Goal: Task Accomplishment & Management: Manage account settings

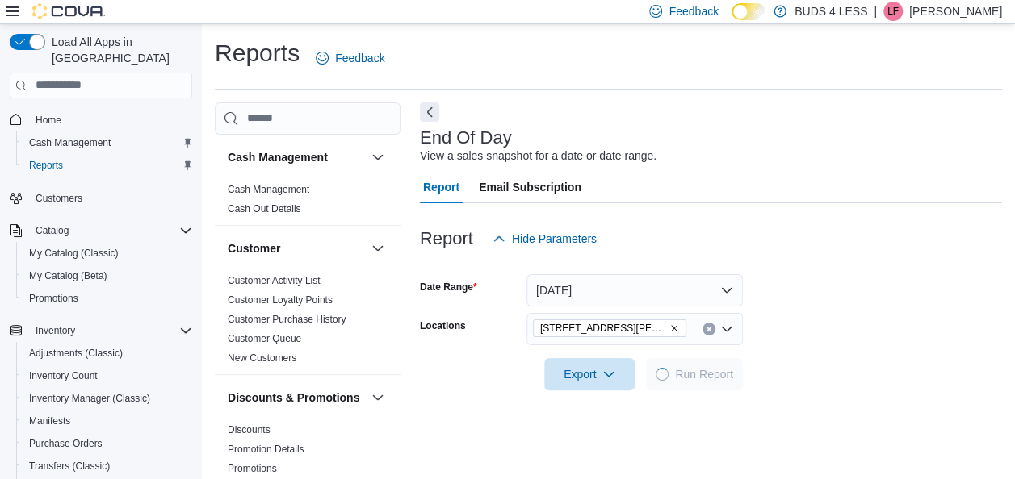
scroll to position [27, 0]
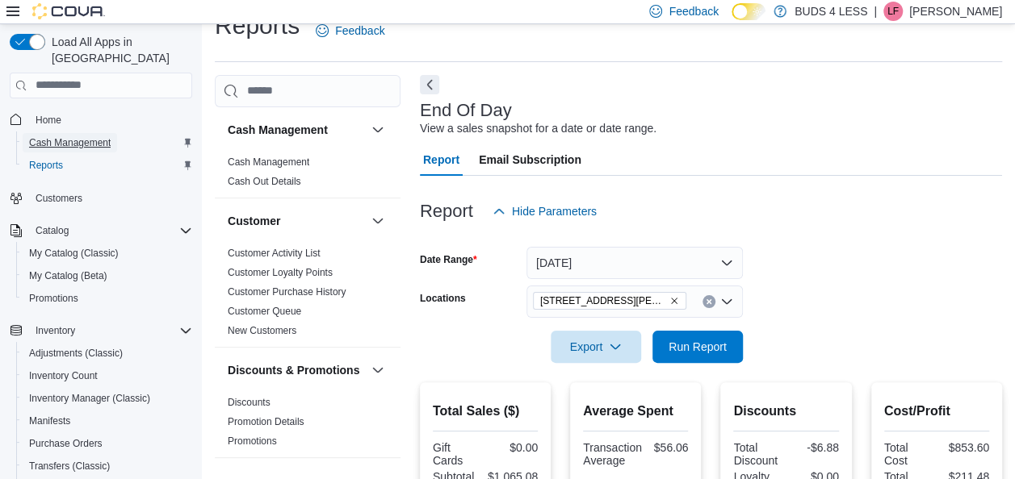
click at [105, 136] on span "Cash Management" at bounding box center [70, 142] width 82 height 13
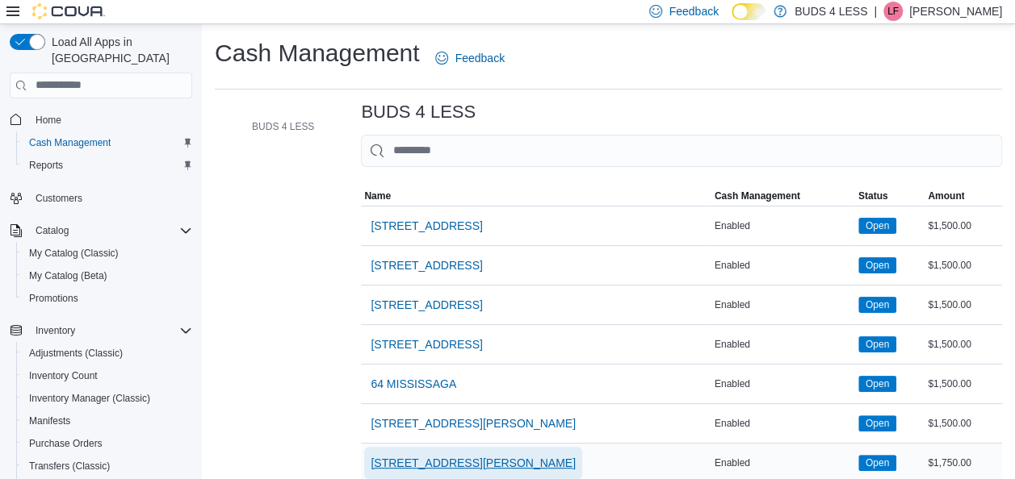
click at [450, 458] on span "[STREET_ADDRESS][PERSON_NAME]" at bounding box center [472, 463] width 205 height 16
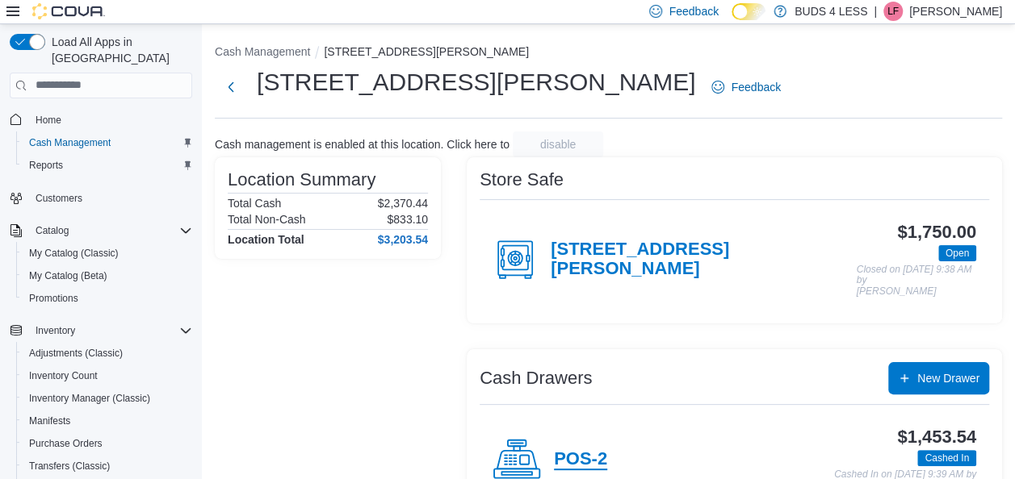
click at [578, 455] on h4 "POS-2" at bounding box center [580, 460] width 53 height 21
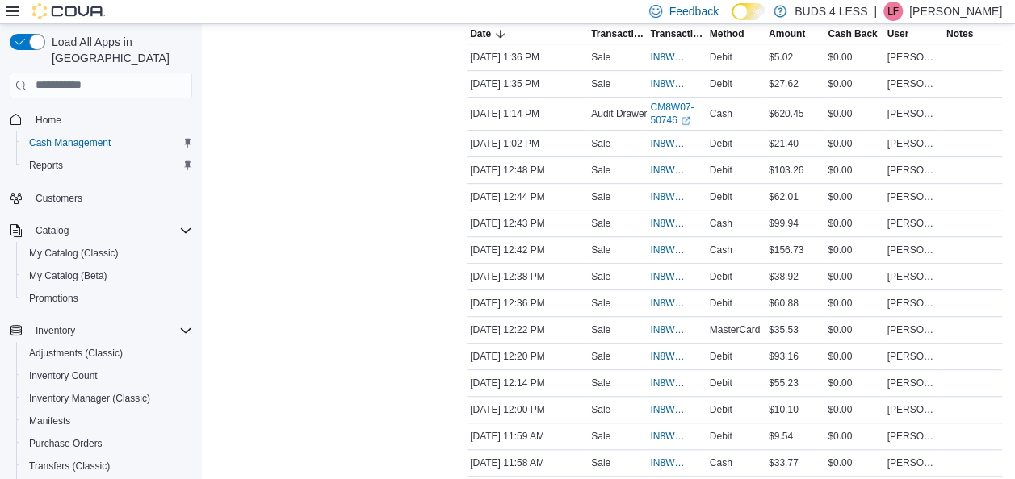
scroll to position [613, 0]
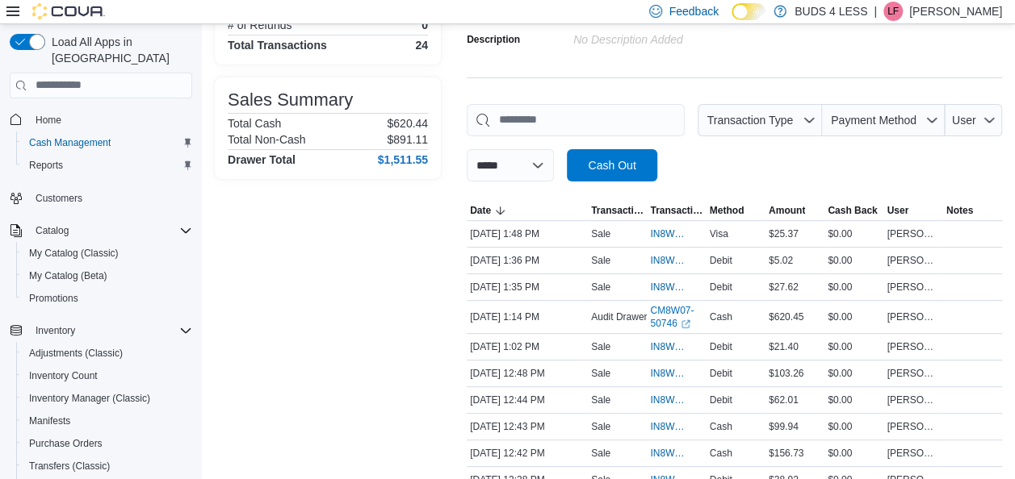
scroll to position [113, 0]
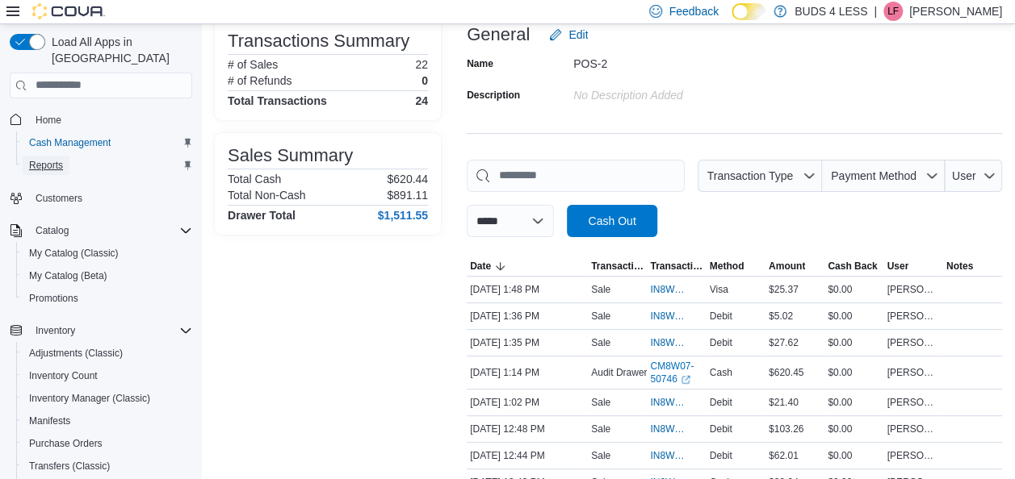
click at [43, 159] on span "Reports" at bounding box center [46, 165] width 34 height 13
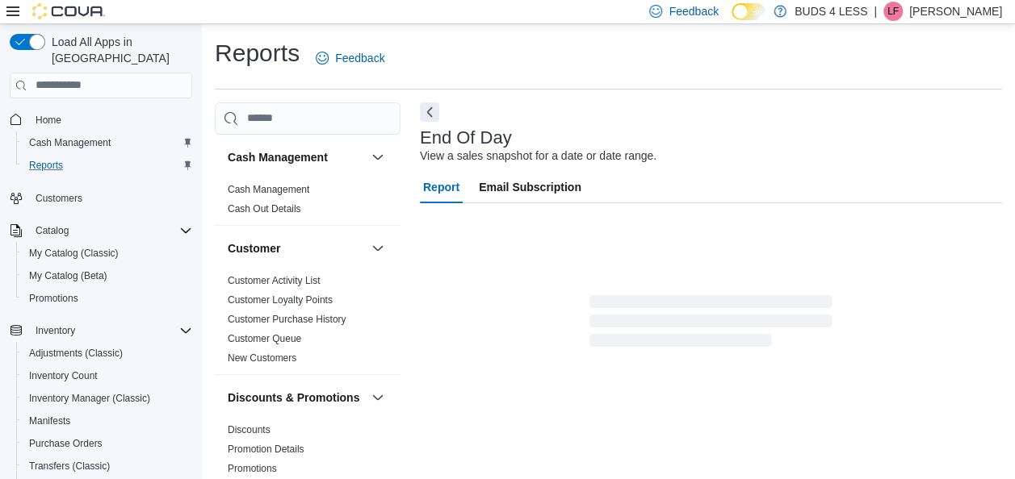
scroll to position [27, 0]
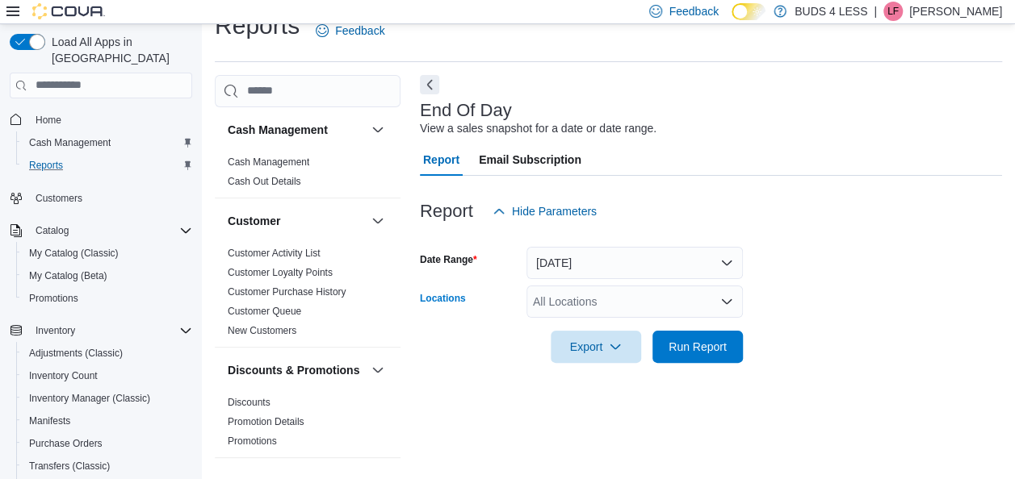
drag, startPoint x: 644, startPoint y: 316, endPoint x: 667, endPoint y: 290, distance: 35.5
click at [644, 316] on div "All Locations" at bounding box center [634, 302] width 216 height 32
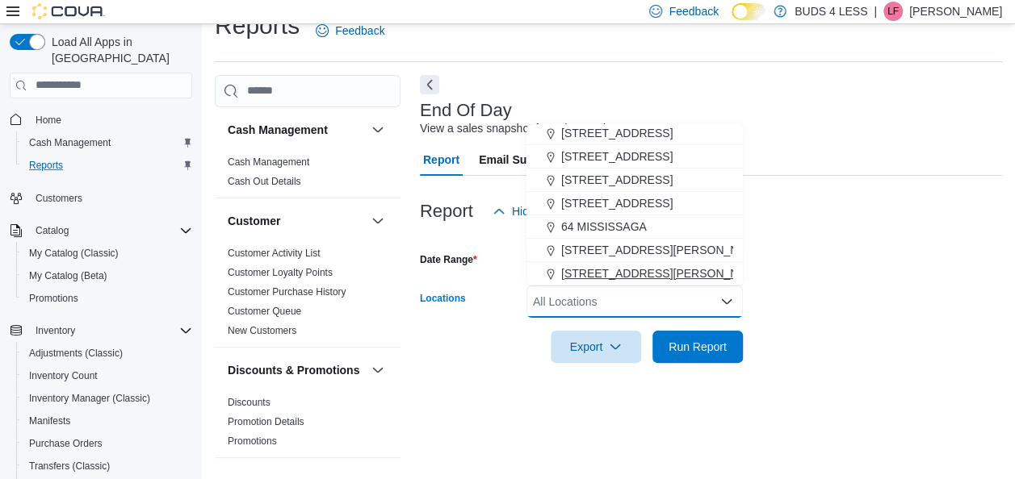
click at [672, 274] on span "7500 LUNDY'S LANE UNIT C14-E" at bounding box center [663, 274] width 205 height 16
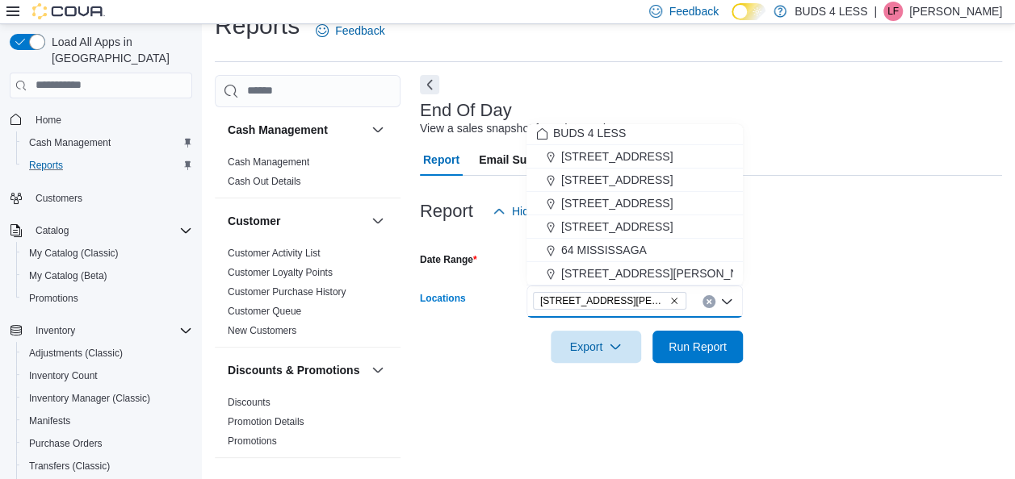
scroll to position [2, 0]
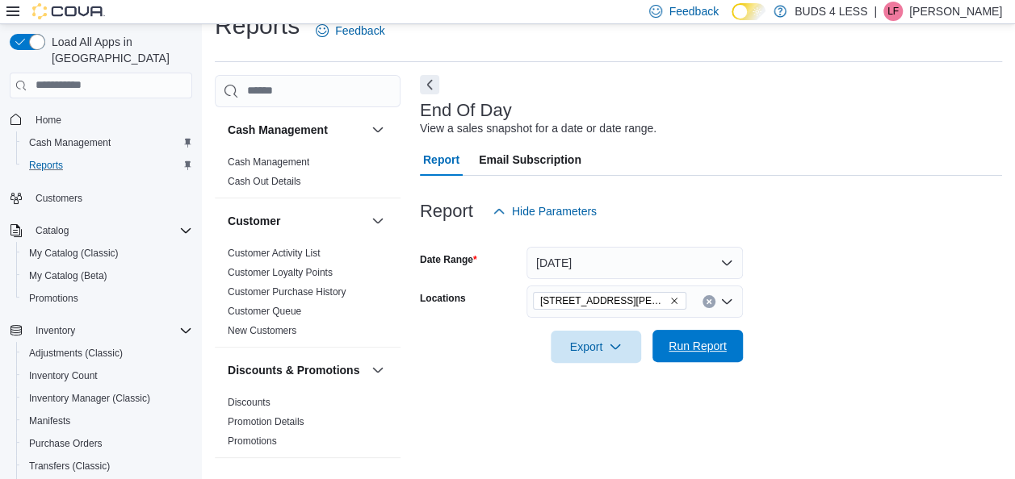
drag, startPoint x: 708, startPoint y: 351, endPoint x: 891, endPoint y: 178, distance: 252.4
click at [709, 351] on span "Run Report" at bounding box center [697, 346] width 58 height 16
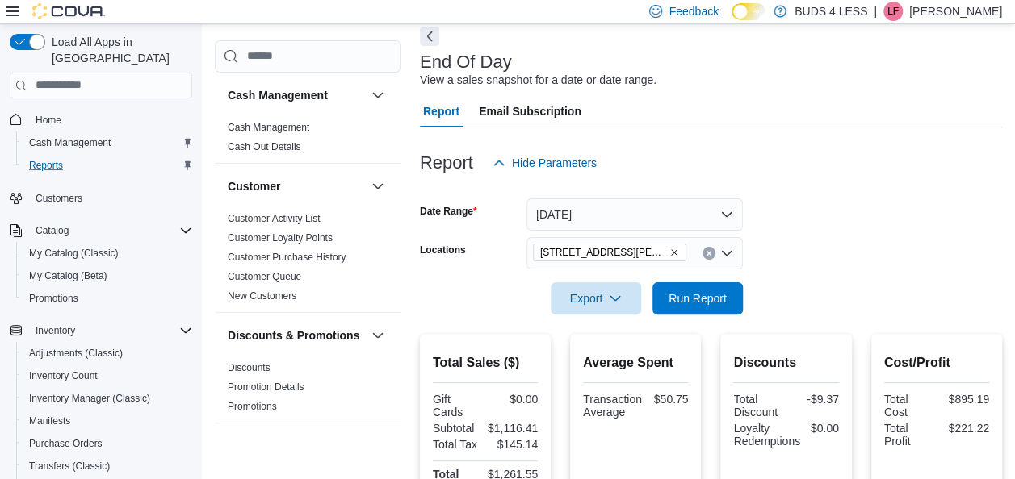
scroll to position [430, 0]
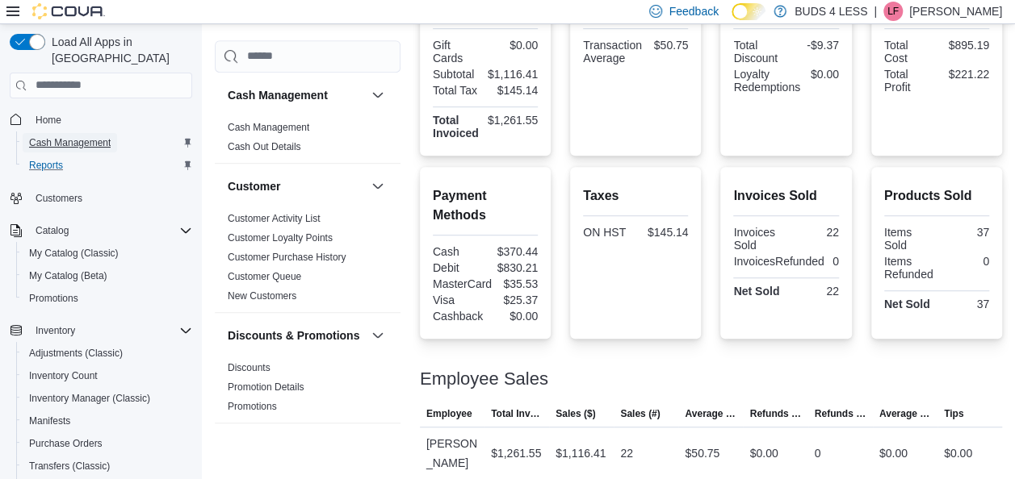
click at [84, 136] on span "Cash Management" at bounding box center [70, 142] width 82 height 13
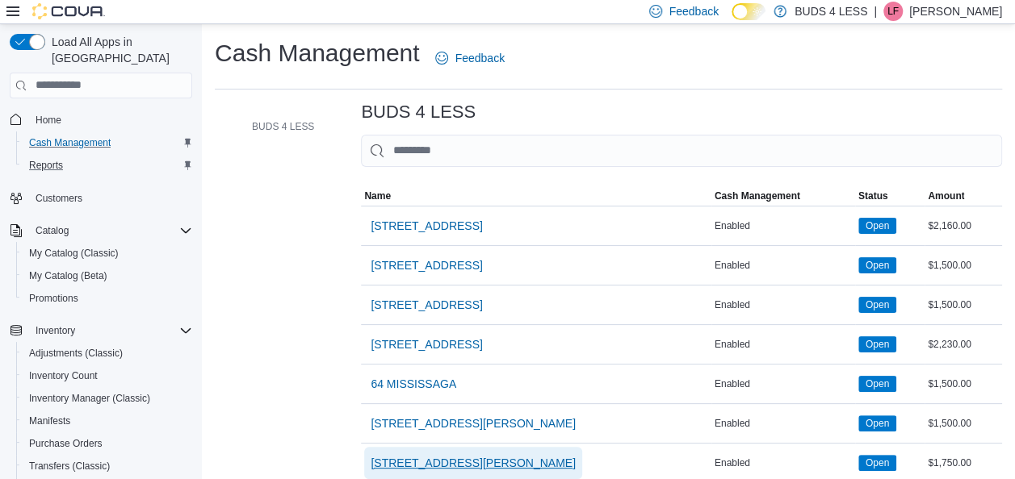
click at [476, 464] on span "7500 LUNDY'S LANE UNIT C14-E" at bounding box center [472, 463] width 205 height 16
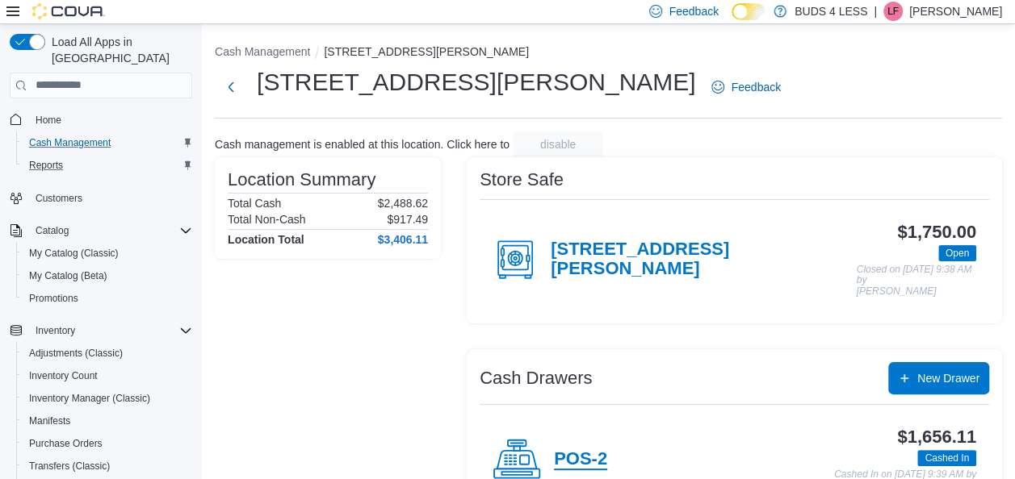
click at [589, 450] on h4 "POS-2" at bounding box center [580, 460] width 53 height 21
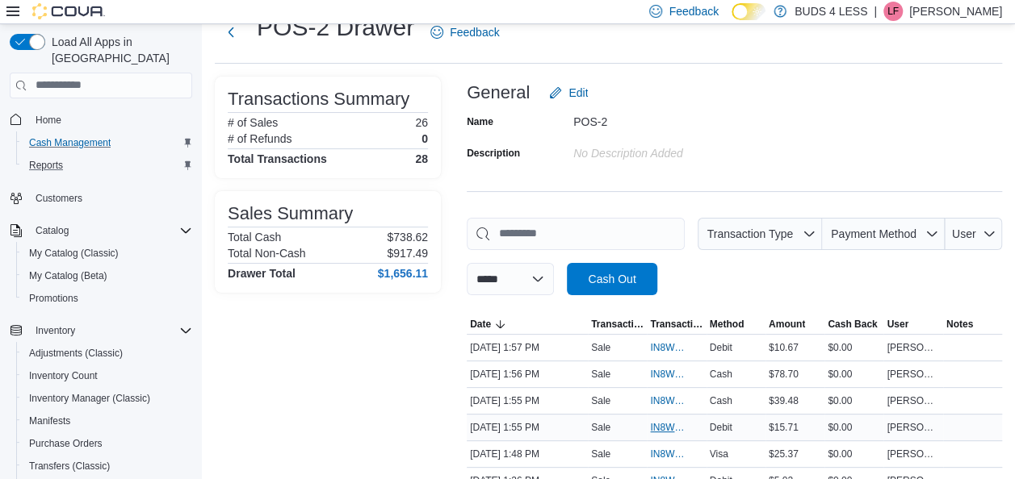
scroll to position [81, 0]
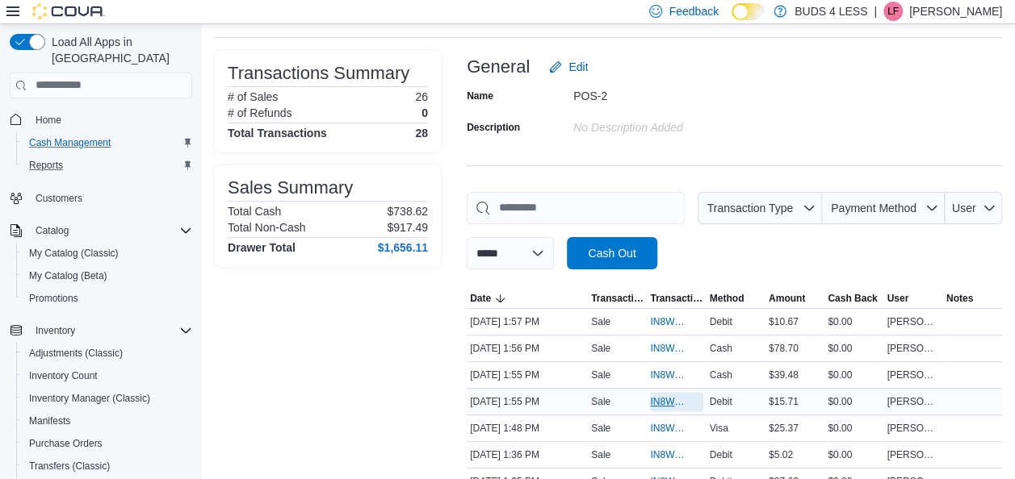
click at [676, 407] on span "IN8W07-744620" at bounding box center [676, 401] width 52 height 19
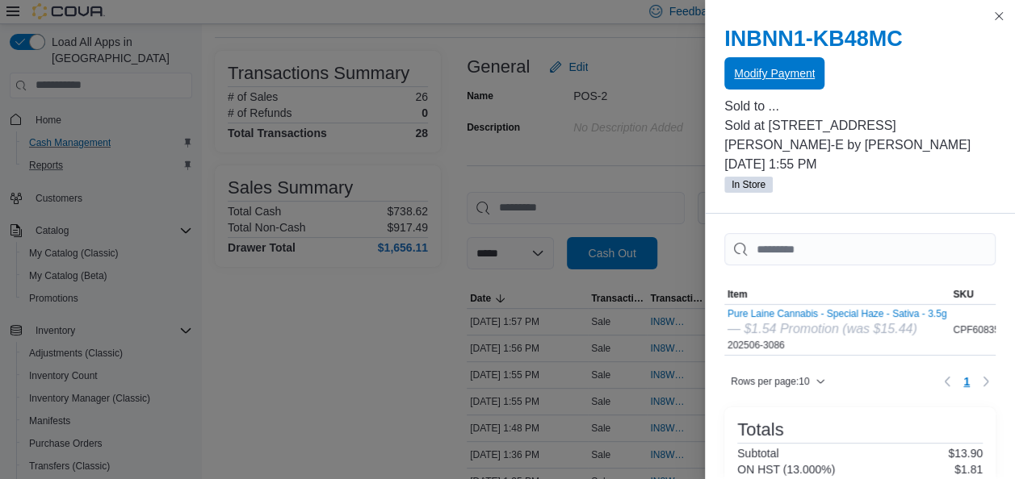
click at [795, 70] on span "Modify Payment" at bounding box center [774, 73] width 81 height 16
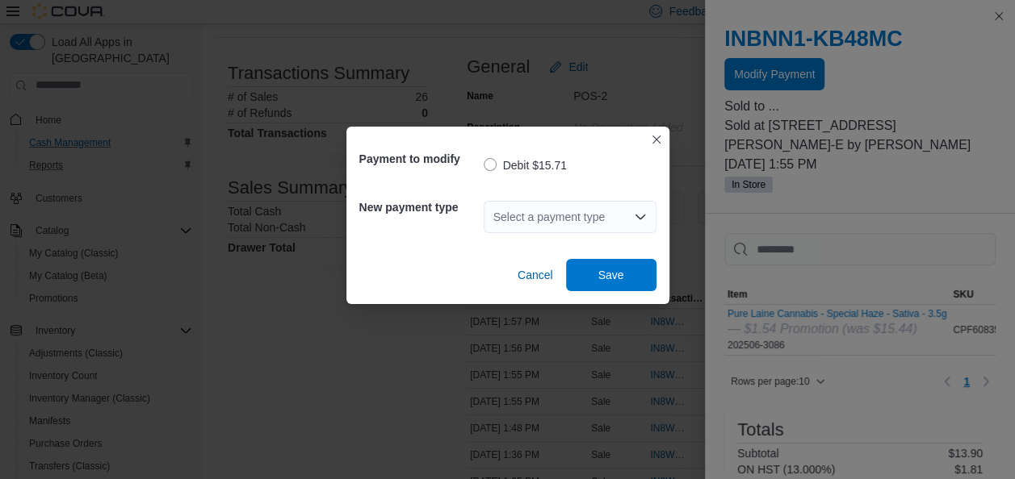
click at [646, 221] on icon "Open list of options" at bounding box center [640, 217] width 13 height 13
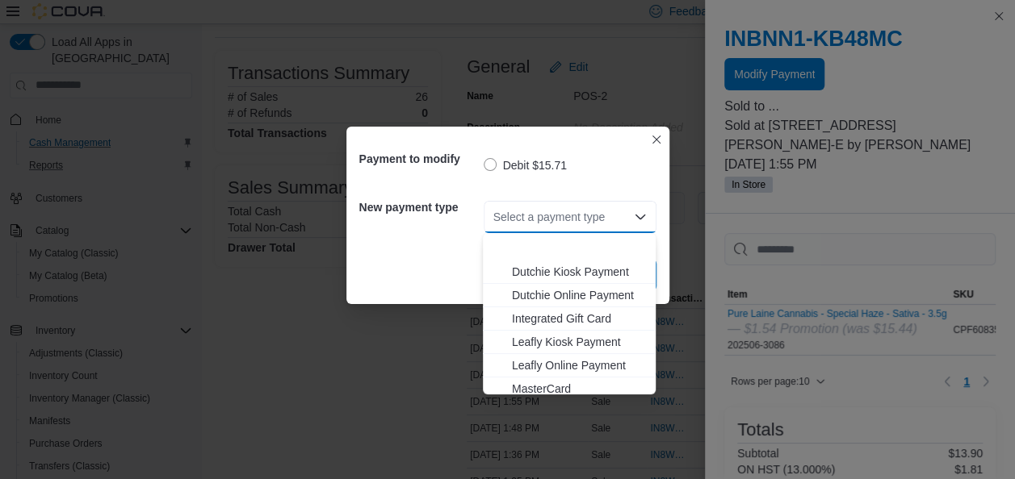
scroll to position [213, 0]
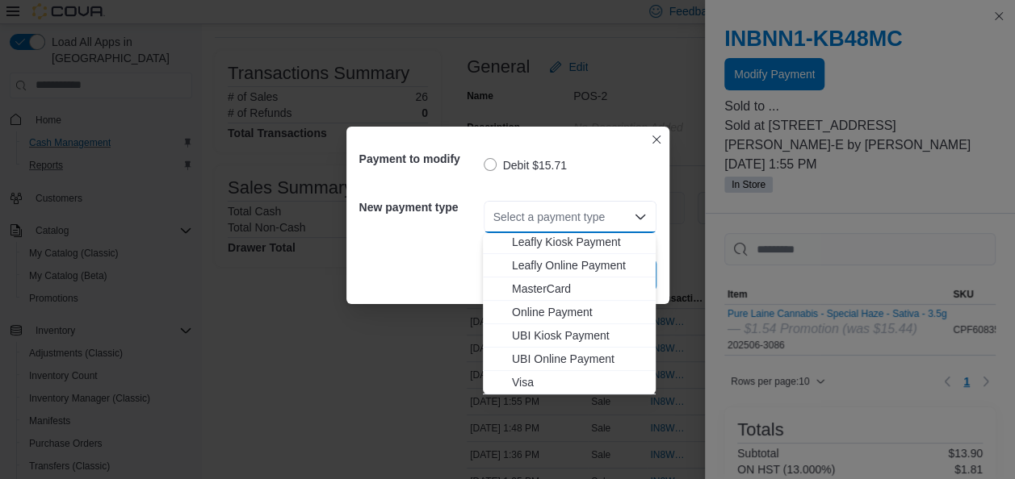
click at [544, 396] on div "Payment to modify Debit $15.71 New payment type Select a payment type Combo box…" at bounding box center [507, 239] width 1015 height 479
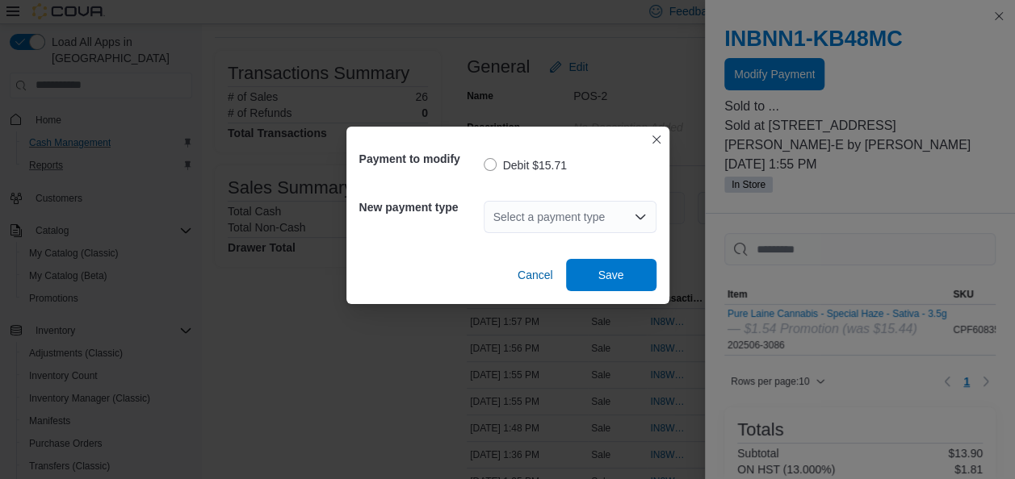
click at [634, 211] on icon "Open list of options" at bounding box center [640, 217] width 13 height 13
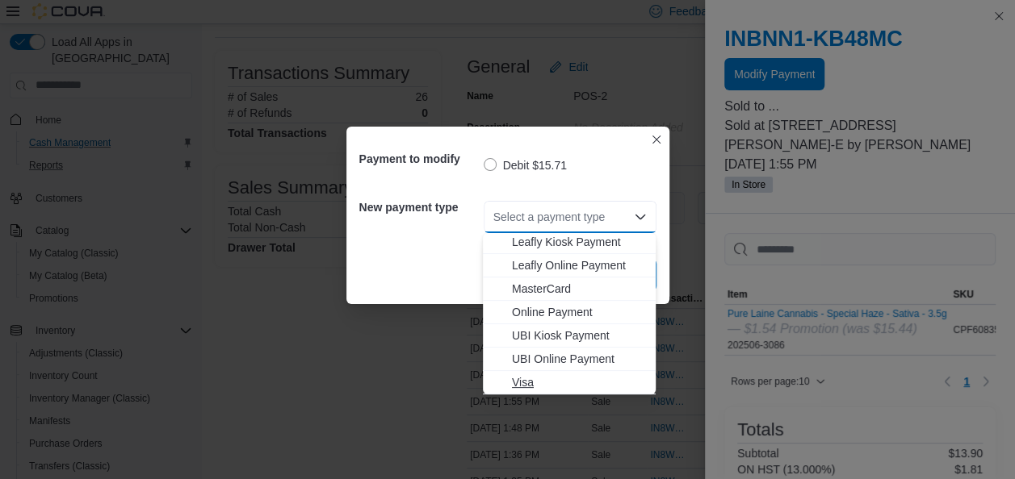
click at [563, 382] on span "Visa" at bounding box center [579, 383] width 134 height 16
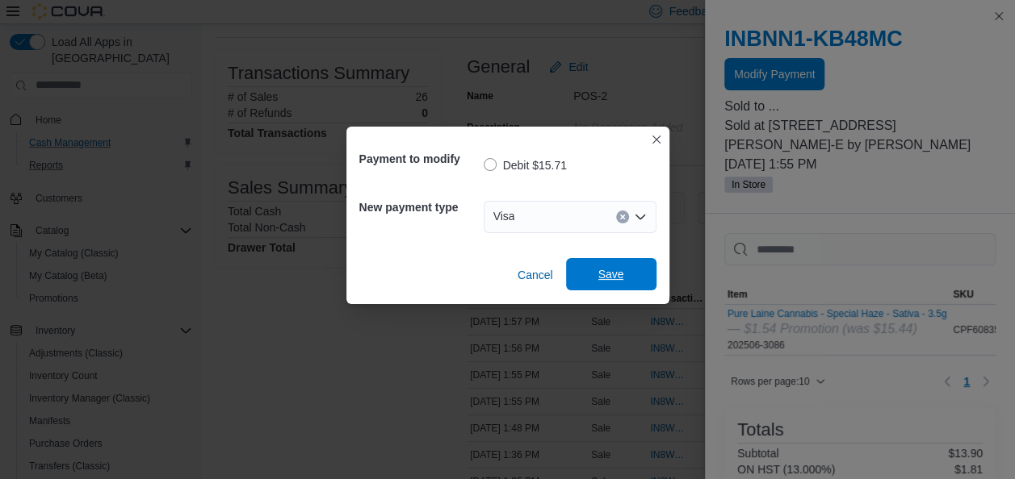
click at [624, 281] on span "Save" at bounding box center [610, 274] width 71 height 32
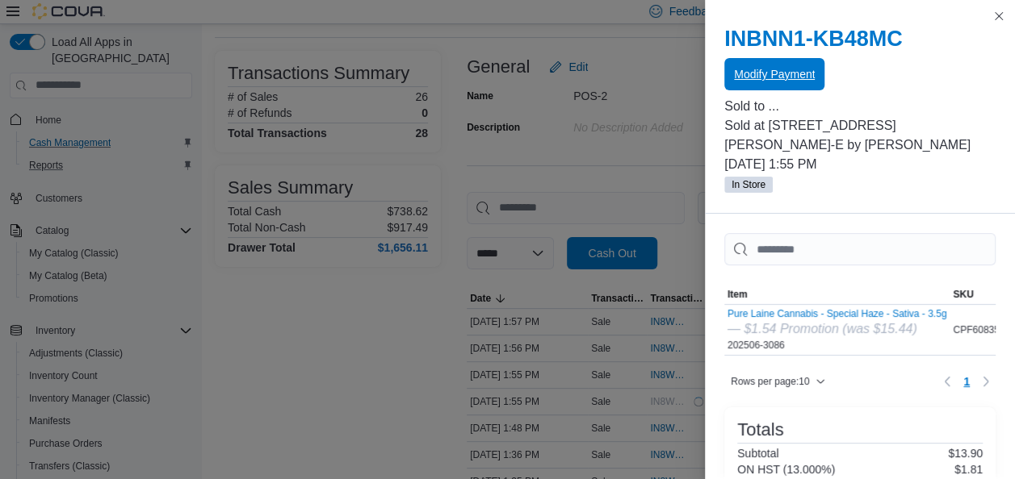
scroll to position [0, 0]
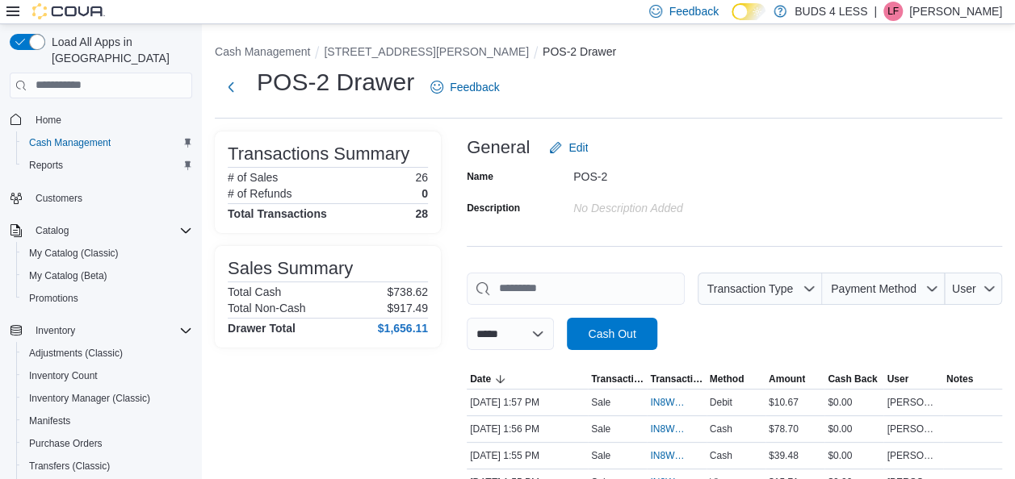
click at [991, 8] on p "[PERSON_NAME]" at bounding box center [955, 11] width 93 height 19
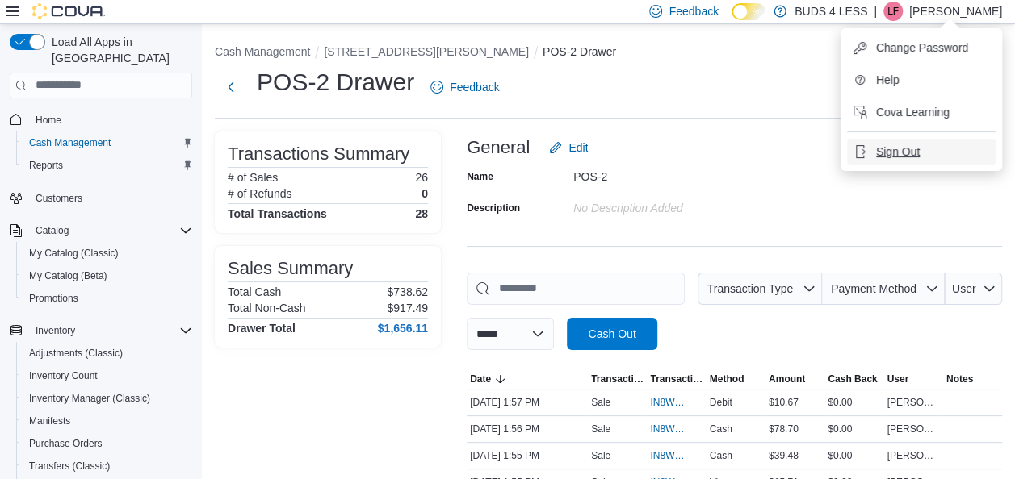
click at [915, 142] on button "Sign Out" at bounding box center [921, 152] width 149 height 26
